Goal: Transaction & Acquisition: Book appointment/travel/reservation

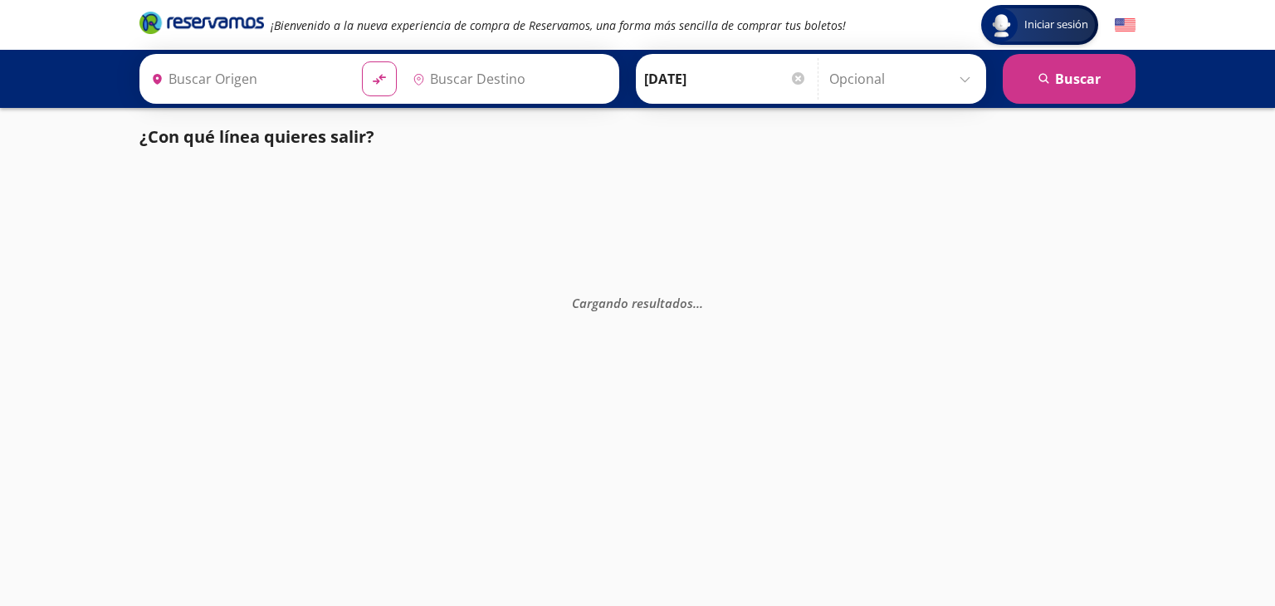
type input "[GEOGRAPHIC_DATA], [GEOGRAPHIC_DATA]"
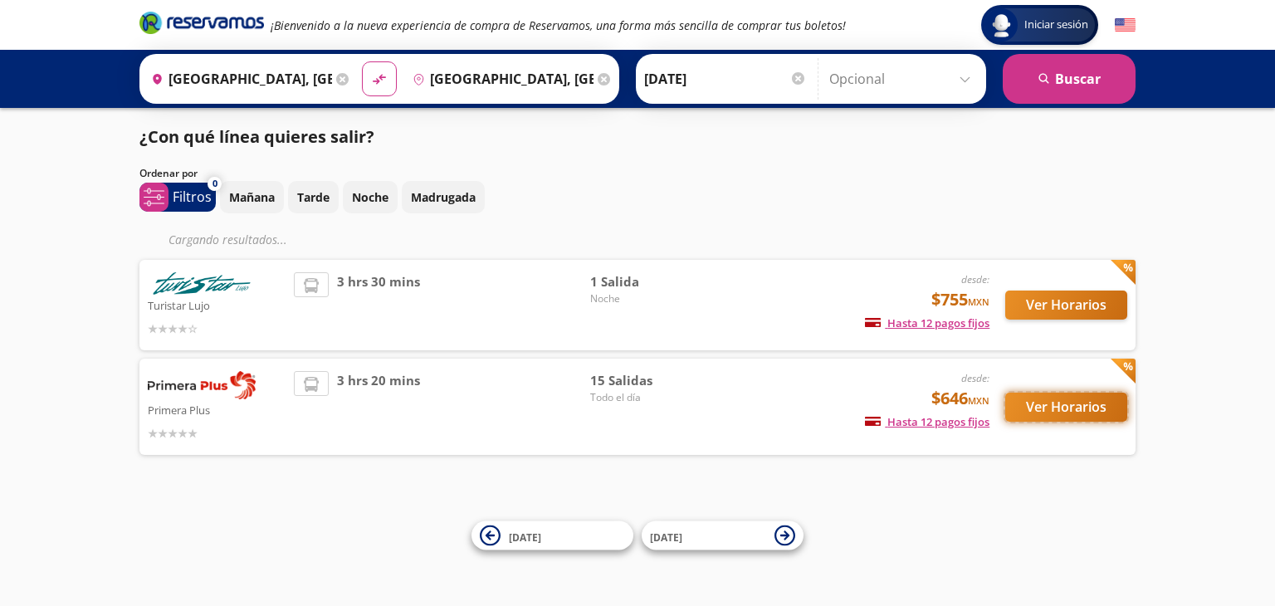
click at [1039, 411] on button "Ver Horarios" at bounding box center [1066, 407] width 122 height 29
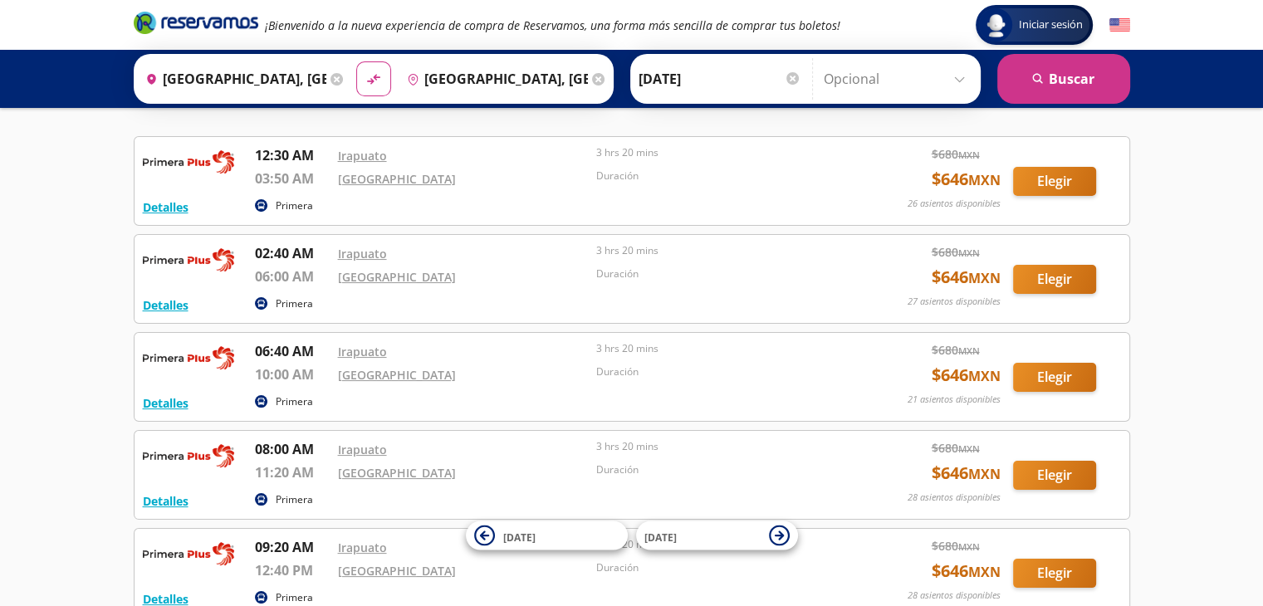
scroll to position [83, 0]
